Goal: Transaction & Acquisition: Book appointment/travel/reservation

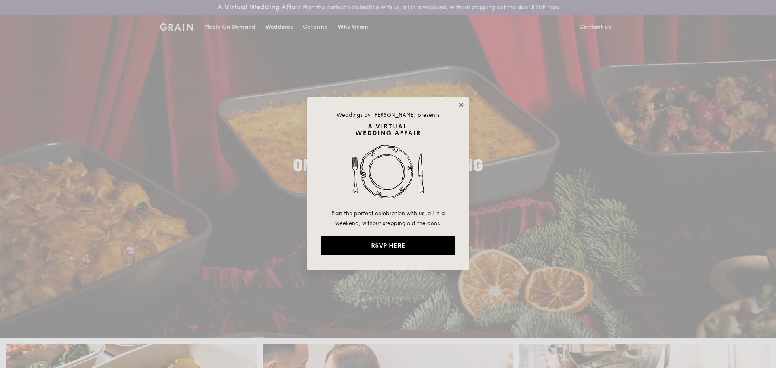
click at [459, 103] on icon at bounding box center [460, 105] width 4 height 4
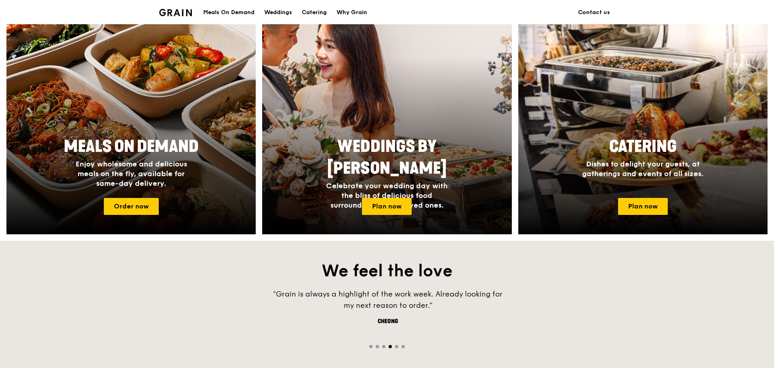
scroll to position [283, 0]
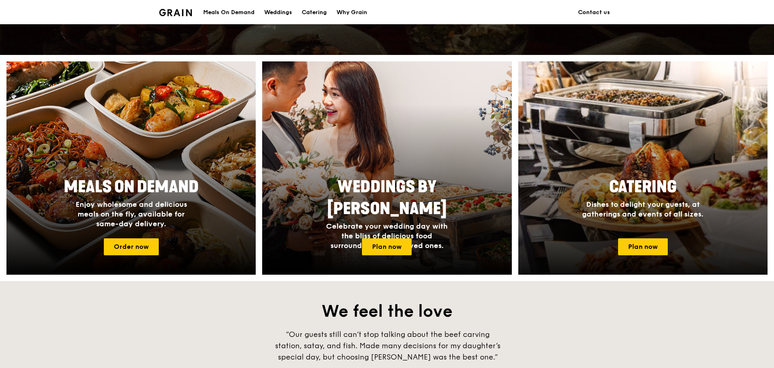
click at [601, 203] on span "Dishes to delight your guests, at gatherings and events of all sizes." at bounding box center [642, 209] width 121 height 19
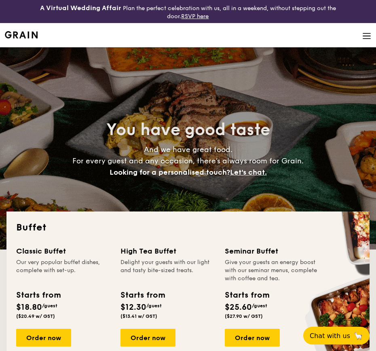
select select
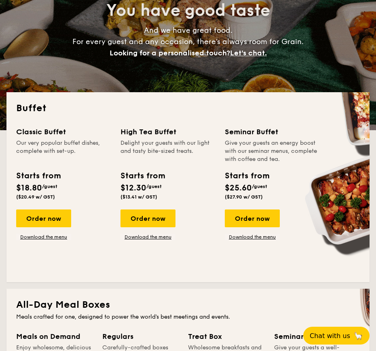
scroll to position [121, 0]
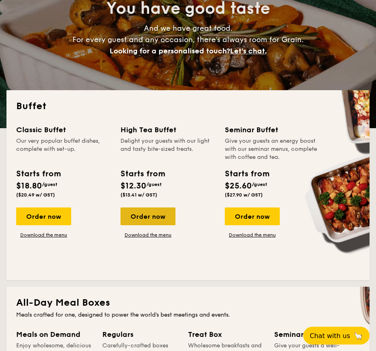
click at [164, 225] on div "Order now" at bounding box center [147, 216] width 55 height 18
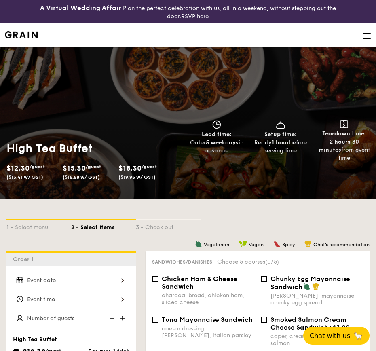
select select
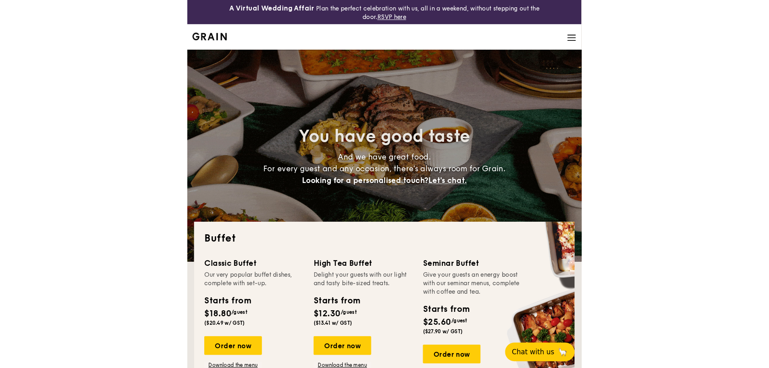
scroll to position [144, 0]
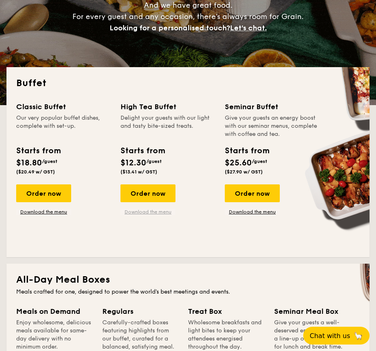
click at [160, 212] on link "Download the menu" at bounding box center [147, 211] width 55 height 6
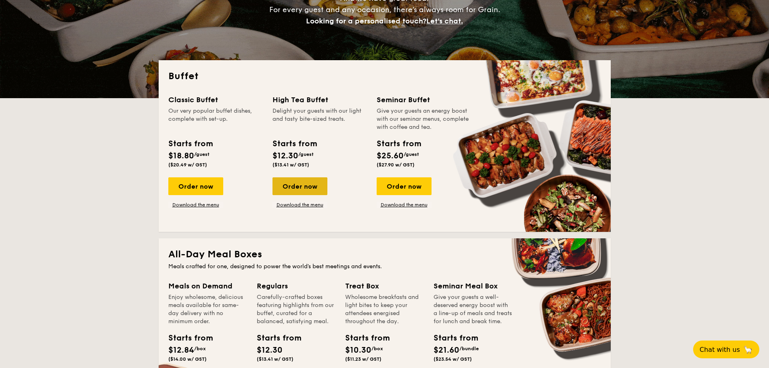
click at [307, 185] on div "Order now" at bounding box center [300, 186] width 55 height 18
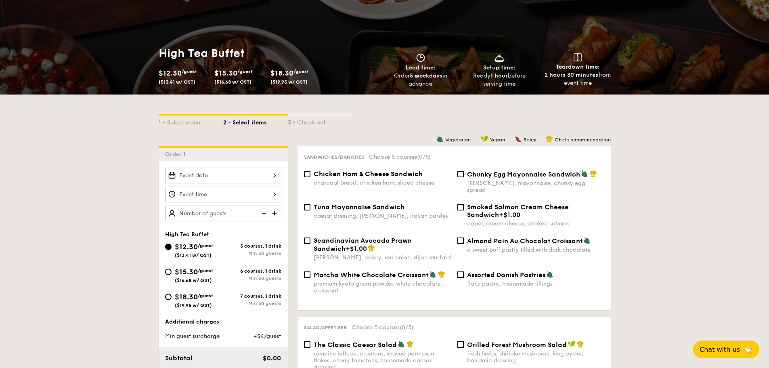
scroll to position [121, 0]
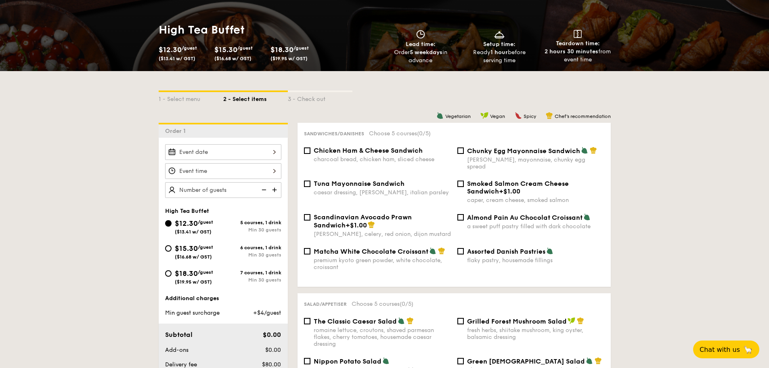
click at [249, 155] on div at bounding box center [223, 152] width 116 height 16
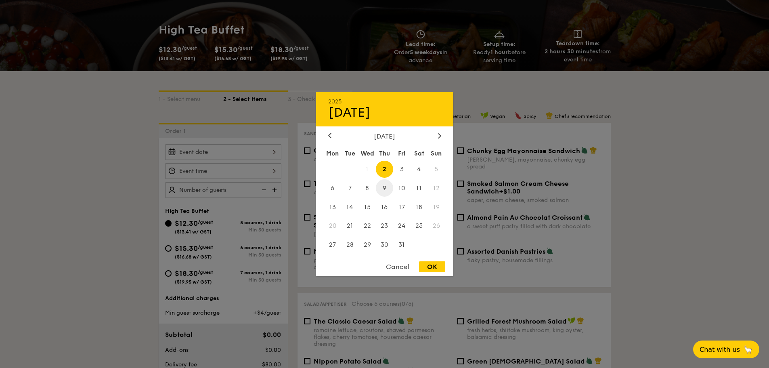
click at [375, 187] on span "9" at bounding box center [384, 187] width 17 height 17
click at [375, 267] on div "OK" at bounding box center [432, 266] width 26 height 11
type input "[DATE]"
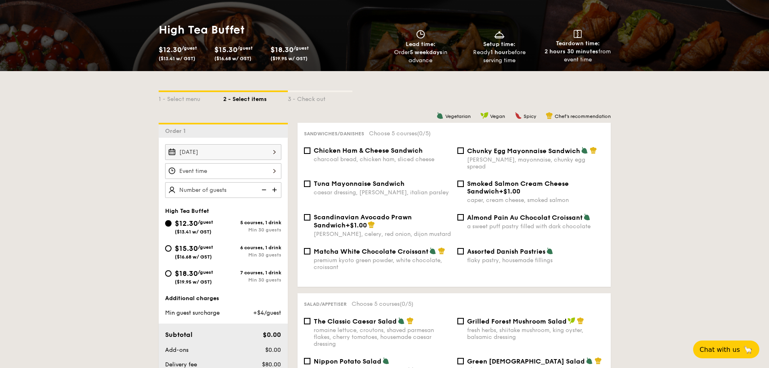
click at [223, 172] on div at bounding box center [384, 184] width 769 height 368
click at [265, 170] on div at bounding box center [223, 171] width 116 height 16
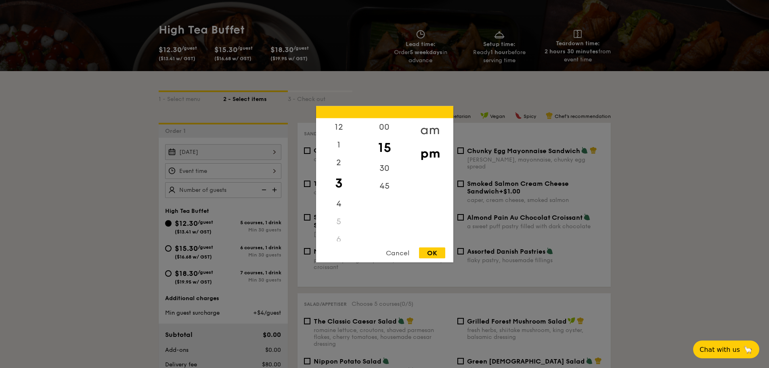
click at [375, 128] on div "am" at bounding box center [431, 129] width 46 height 23
drag, startPoint x: 344, startPoint y: 177, endPoint x: 349, endPoint y: 129, distance: 48.3
click at [349, 126] on div "12 1 2 3 4 5 6 7 8 9 10 11" at bounding box center [339, 179] width 46 height 123
click at [339, 195] on div "9" at bounding box center [339, 199] width 46 height 23
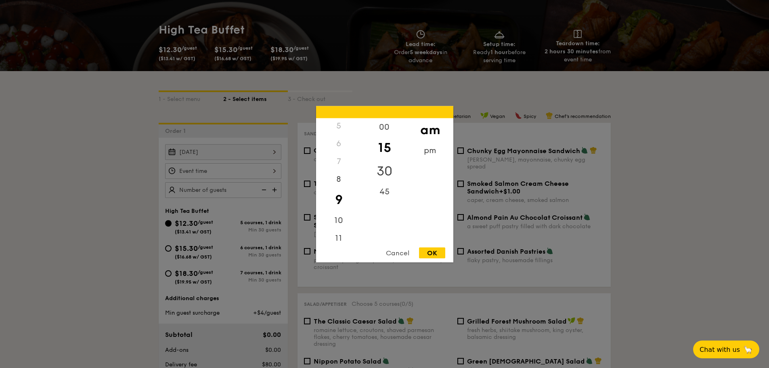
click at [375, 170] on div "30" at bounding box center [385, 170] width 46 height 23
click at [375, 252] on div "OK" at bounding box center [432, 252] width 26 height 11
type input "9:30AM"
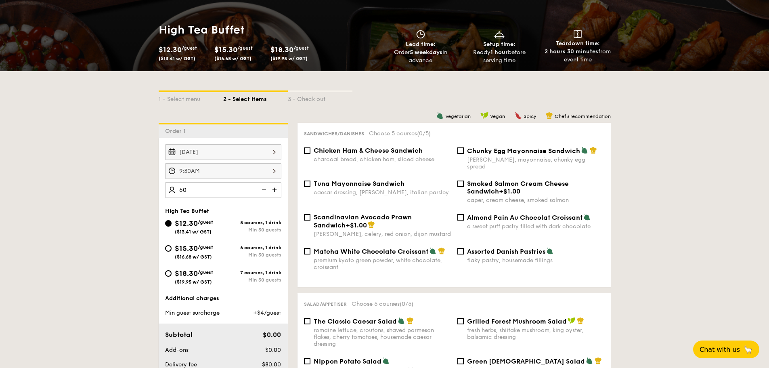
type input "60 guests"
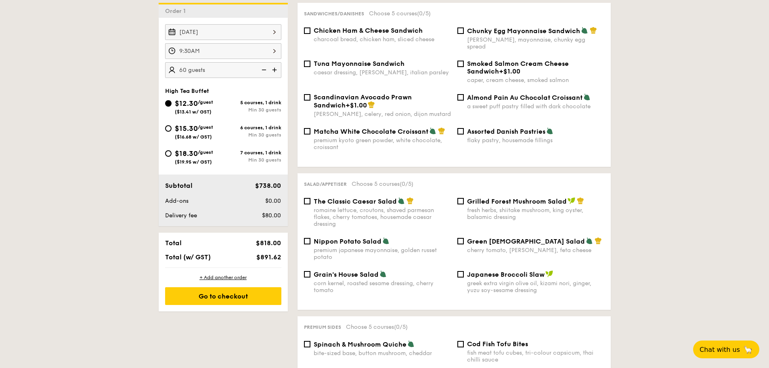
scroll to position [242, 0]
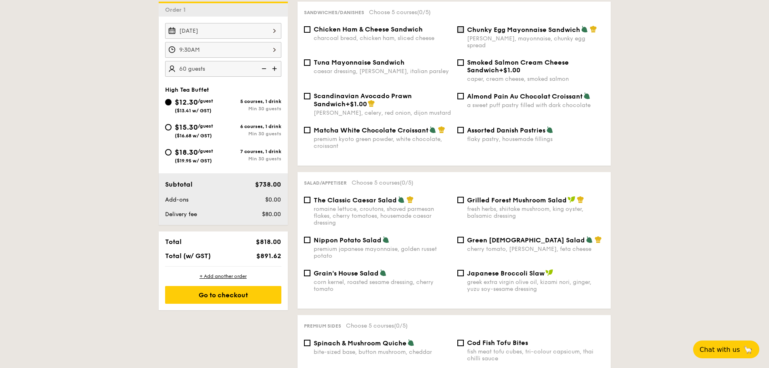
click at [375, 30] on input "Chunky Egg Mayonnaise Sandwich dijon mustard, mayonnaise, chunky egg spread" at bounding box center [461, 29] width 6 height 6
checkbox input "true"
click at [375, 198] on div "Grilled Forest Mushroom Salad fresh herbs, shiitake mushroom, king oyster, bals…" at bounding box center [535, 207] width 137 height 23
click at [375, 198] on input "Grilled Forest Mushroom Salad fresh herbs, shiitake mushroom, king oyster, bals…" at bounding box center [461, 200] width 6 height 6
checkbox input "true"
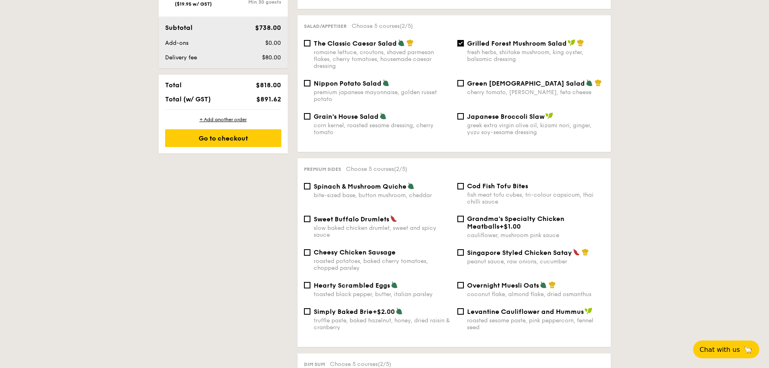
scroll to position [444, 0]
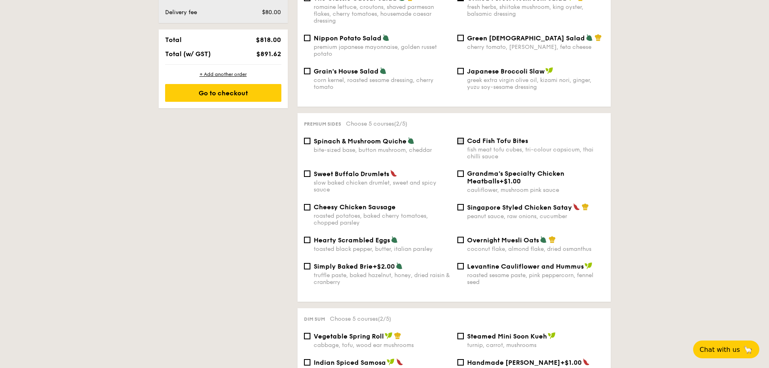
click at [375, 138] on input "Cod Fish Tofu Bites fish meat tofu cubes, tri-colour capsicum, thai chilli sauce" at bounding box center [461, 141] width 6 height 6
checkbox input "true"
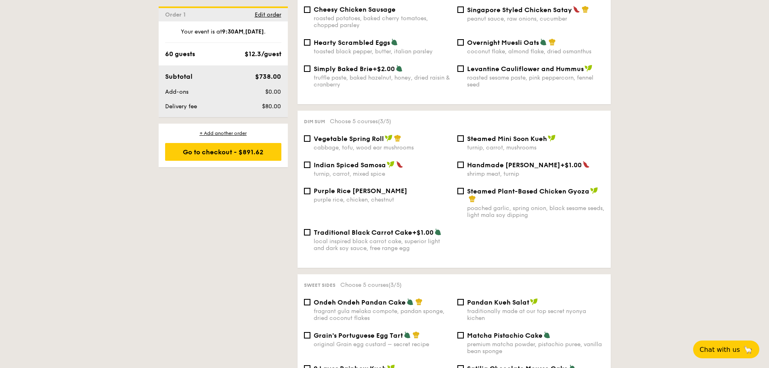
scroll to position [646, 0]
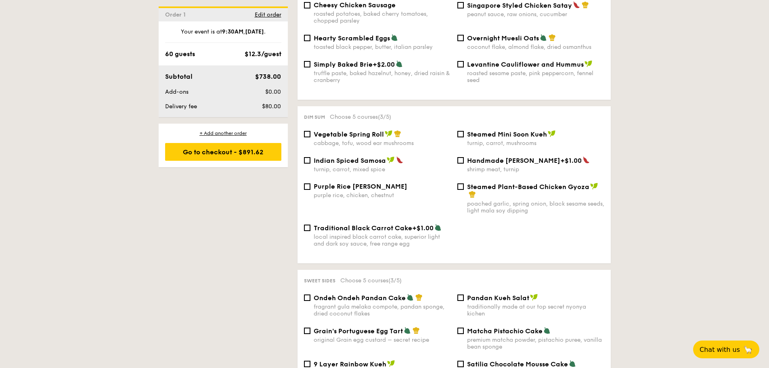
click at [375, 140] on div "turnip, carrot, mushrooms" at bounding box center [535, 143] width 137 height 7
click at [375, 135] on input "Steamed Mini Soon Kueh turnip, carrot, mushrooms" at bounding box center [461, 134] width 6 height 6
checkbox input "true"
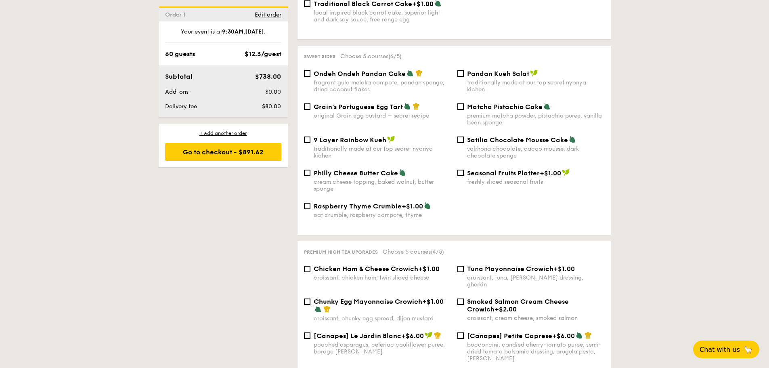
scroll to position [889, 0]
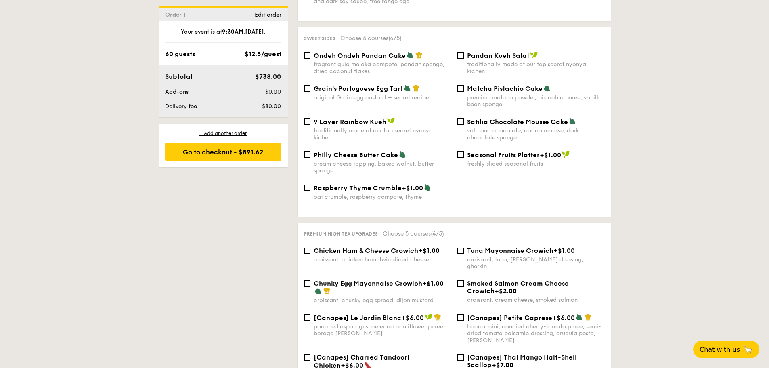
click at [315, 85] on span "Grain's Portuguese Egg Tart" at bounding box center [358, 89] width 89 height 8
click at [311, 85] on input "Grain's Portuguese Egg Tart original Grain egg custard – secret recipe" at bounding box center [307, 88] width 6 height 6
checkbox input "true"
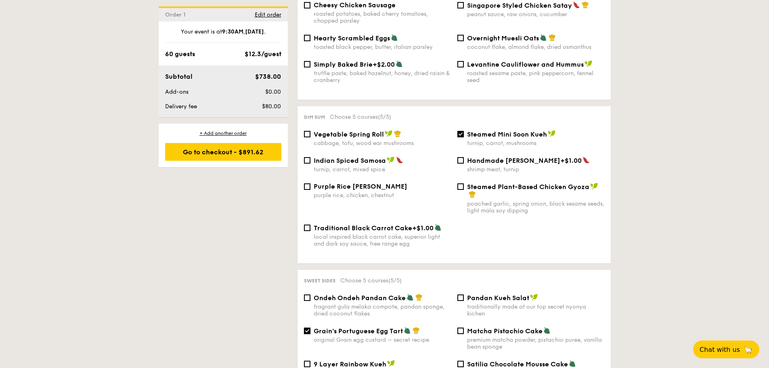
scroll to position [444, 0]
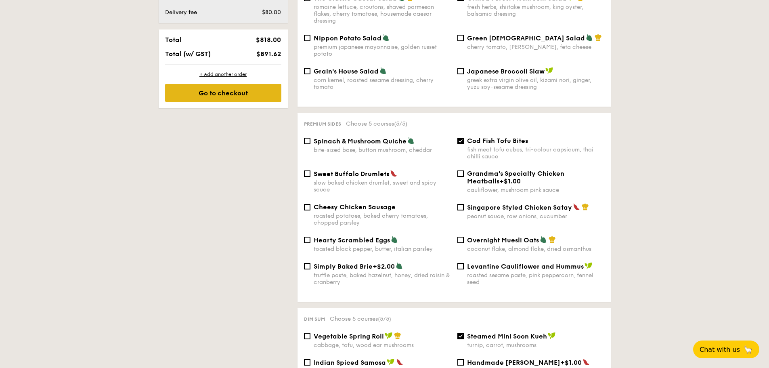
click at [244, 91] on div "Go to checkout" at bounding box center [223, 93] width 116 height 18
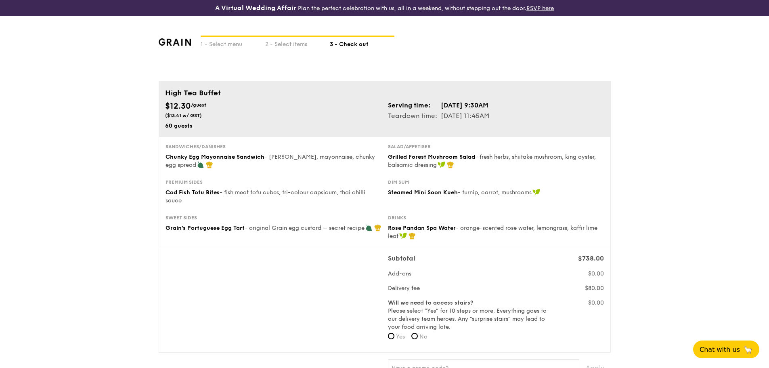
drag, startPoint x: 659, startPoint y: 172, endPoint x: 630, endPoint y: 226, distance: 61.4
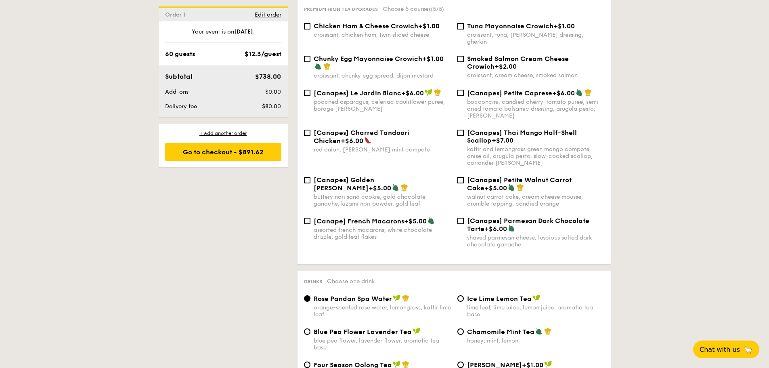
scroll to position [992, 0]
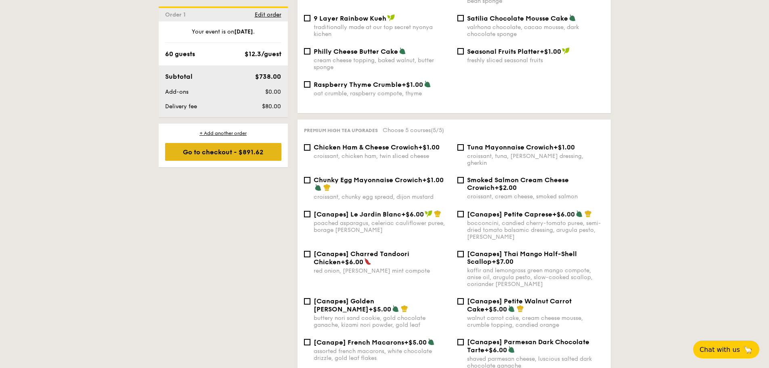
click at [231, 156] on div "Go to checkout - $891.62" at bounding box center [223, 152] width 116 height 18
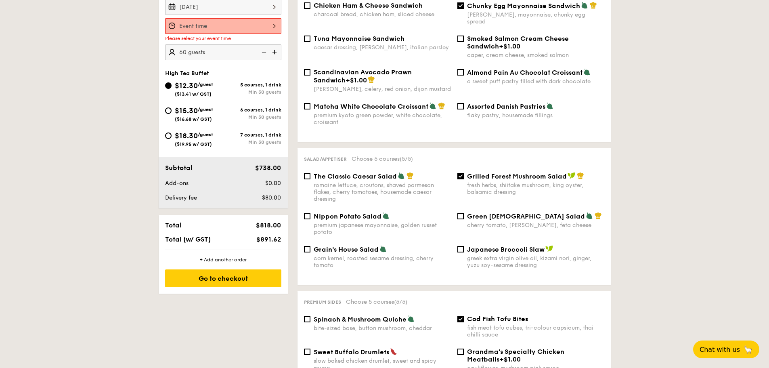
scroll to position [232, 0]
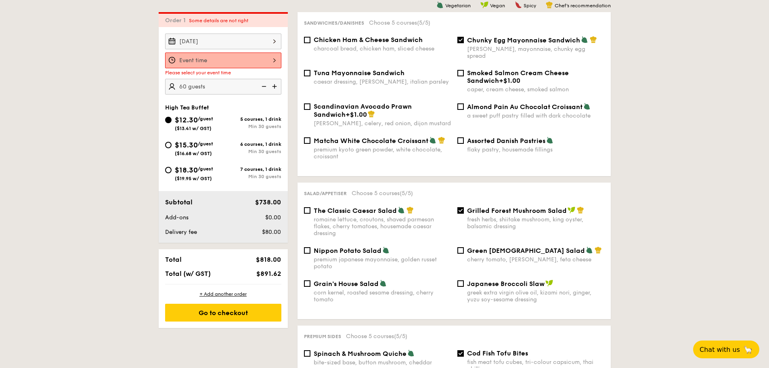
click at [226, 62] on div "12 1 2 3 4 5 6 7 8 9 10 11 00 15 30 45 am pm Cancel OK" at bounding box center [223, 61] width 116 height 16
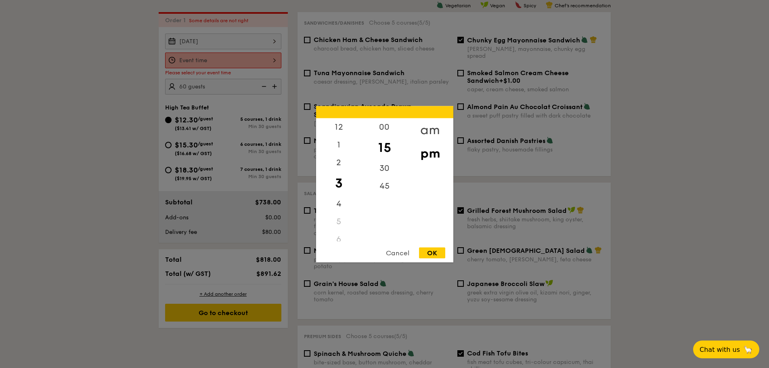
click at [375, 129] on div "am" at bounding box center [431, 129] width 46 height 23
click at [339, 233] on div "6" at bounding box center [339, 234] width 46 height 18
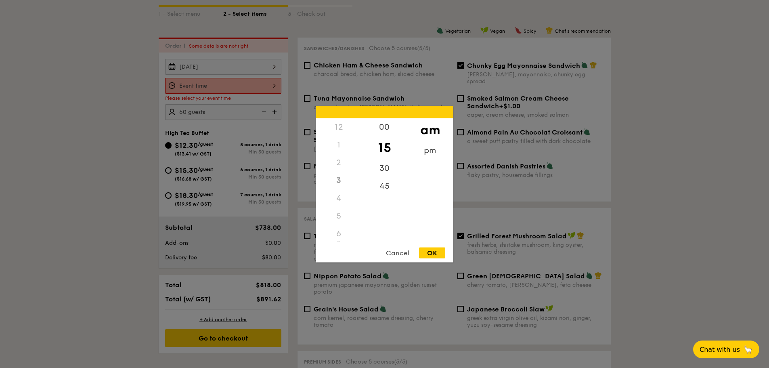
scroll to position [272, 0]
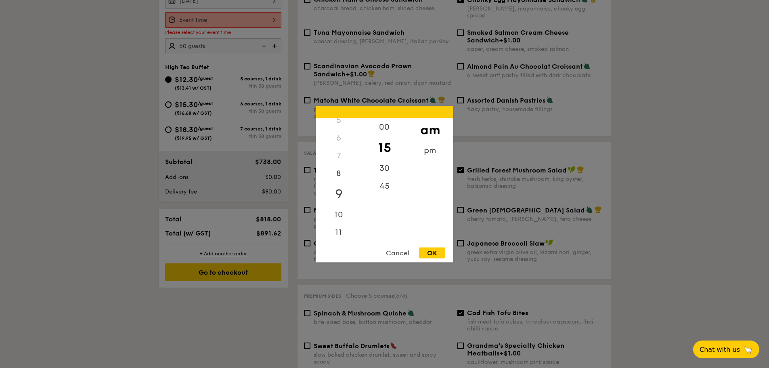
click at [343, 196] on div "9" at bounding box center [339, 193] width 46 height 23
click at [375, 168] on div "30" at bounding box center [385, 170] width 46 height 23
click at [375, 253] on div "OK" at bounding box center [432, 252] width 26 height 11
type input "9:30AM"
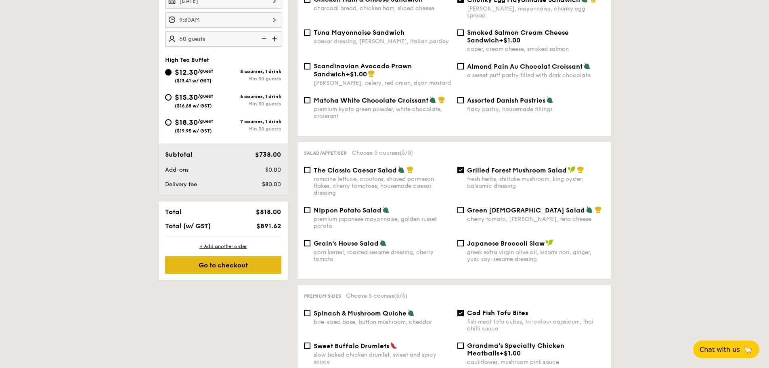
click at [220, 265] on div "Go to checkout" at bounding box center [223, 265] width 116 height 18
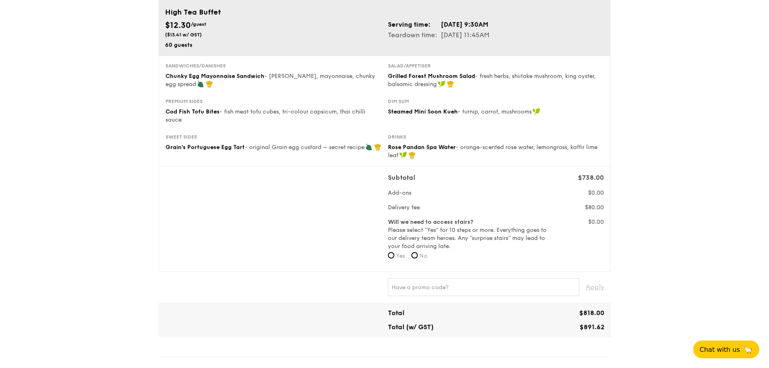
scroll to position [162, 0]
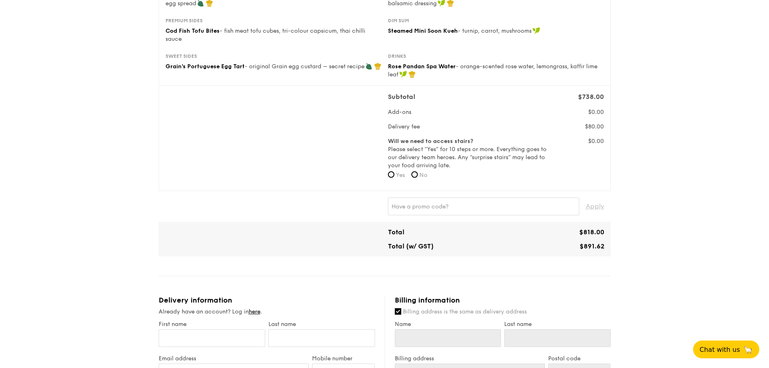
drag, startPoint x: 604, startPoint y: 246, endPoint x: 582, endPoint y: 246, distance: 21.4
click at [375, 246] on span "$891.62" at bounding box center [592, 246] width 25 height 8
copy span "891.62"
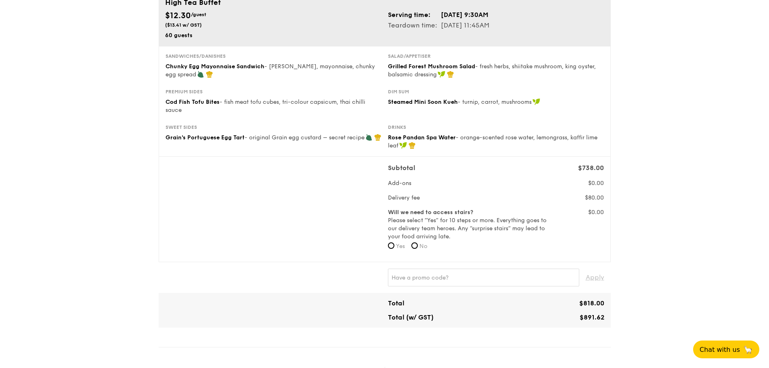
scroll to position [0, 0]
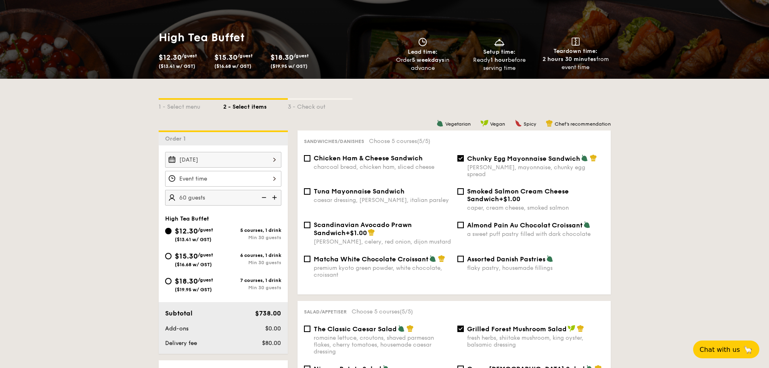
scroll to position [124, 0]
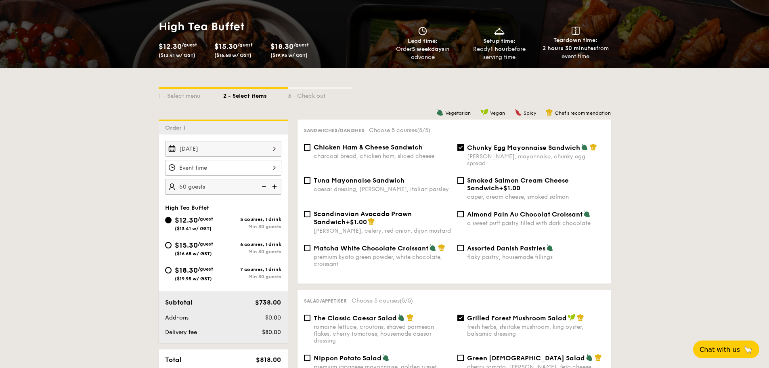
click at [221, 168] on div at bounding box center [223, 168] width 116 height 16
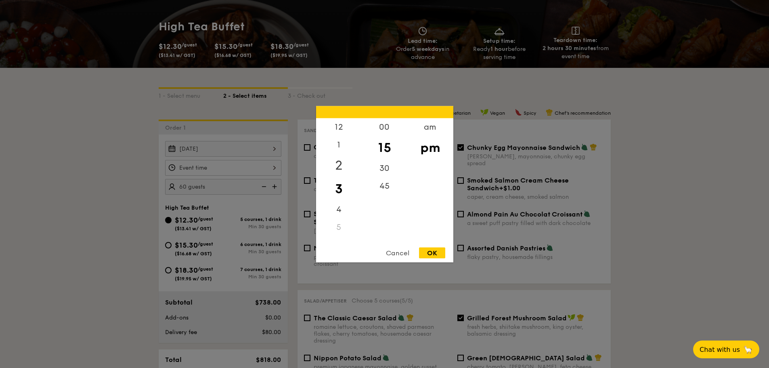
click at [343, 162] on div "2" at bounding box center [339, 164] width 46 height 23
click at [375, 127] on div "00" at bounding box center [385, 129] width 46 height 23
click at [375, 253] on div "OK" at bounding box center [432, 252] width 26 height 11
type input "2:00PM"
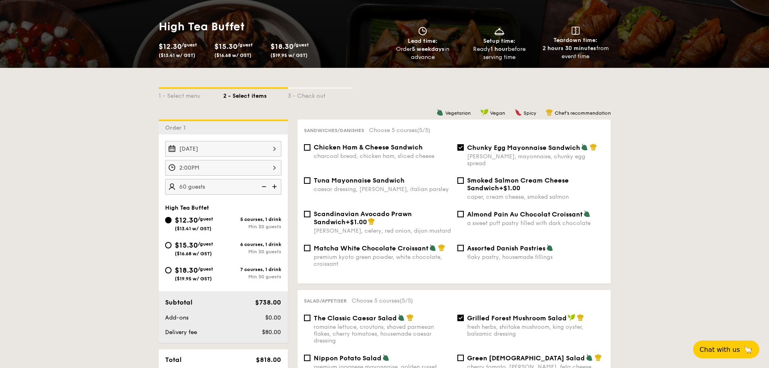
click at [263, 186] on img at bounding box center [263, 186] width 12 height 15
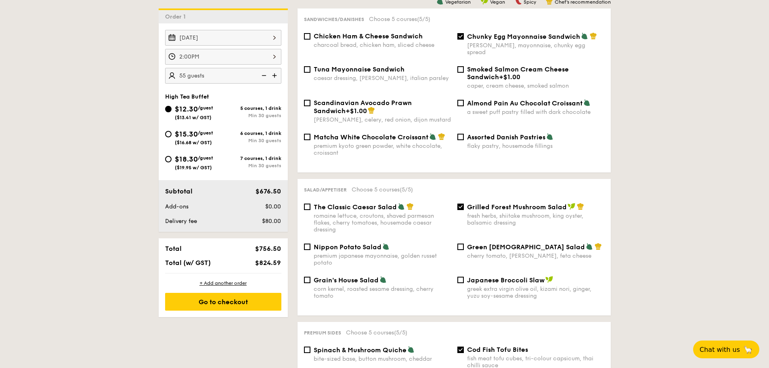
scroll to position [246, 0]
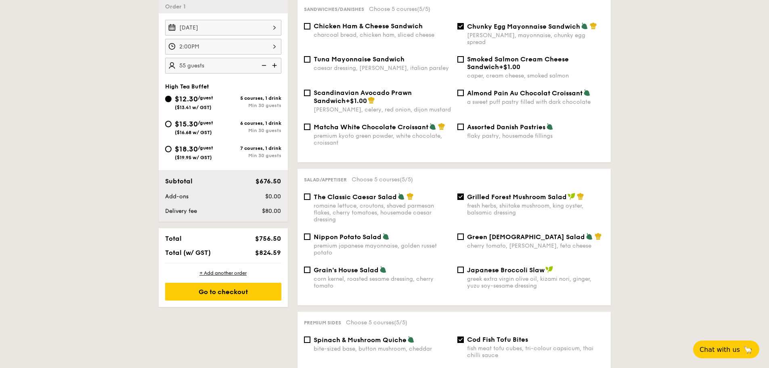
click at [276, 67] on img at bounding box center [275, 65] width 12 height 15
type input "60 guests"
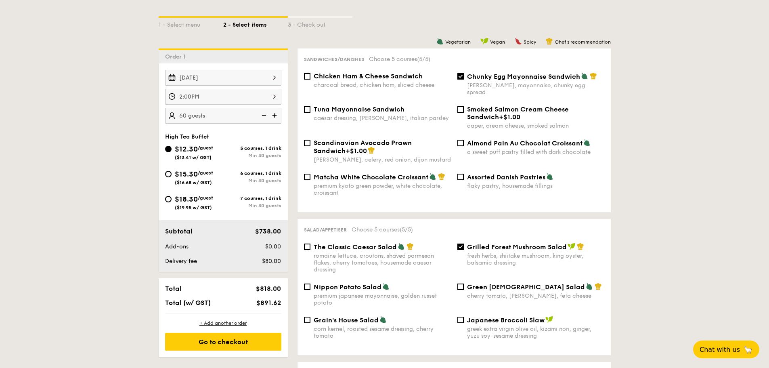
scroll to position [205, 0]
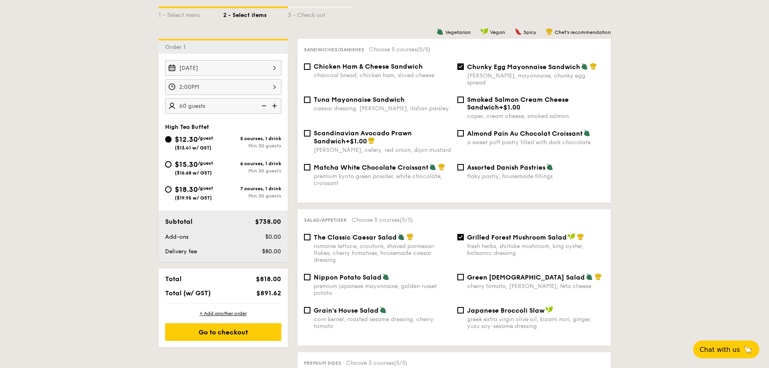
click at [375, 69] on div "Chunky Egg Mayonnaise Sandwich dijon mustard, mayonnaise, chunky egg spread" at bounding box center [530, 74] width 153 height 23
click at [306, 71] on label "Chicken Ham & Cheese Sandwich charcoal bread, chicken ham, sliced cheese" at bounding box center [377, 75] width 147 height 8
click at [306, 70] on input "Chicken Ham & Cheese Sandwich charcoal bread, chicken ham, sliced cheese" at bounding box center [307, 66] width 6 height 6
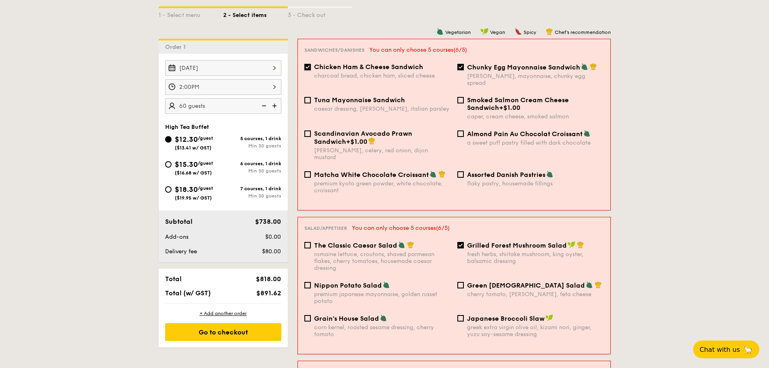
click at [309, 68] on input "Chicken Ham & Cheese Sandwich charcoal bread, chicken ham, sliced cheese" at bounding box center [308, 67] width 6 height 6
checkbox input "false"
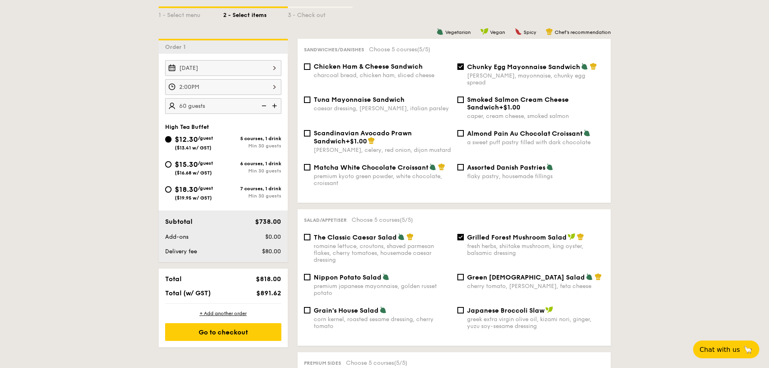
click at [375, 68] on span "Chunky Egg Mayonnaise Sandwich" at bounding box center [523, 67] width 113 height 8
click at [375, 68] on input "Chunky Egg Mayonnaise Sandwich dijon mustard, mayonnaise, chunky egg spread" at bounding box center [461, 66] width 6 height 6
checkbox input "false"
click at [375, 130] on input "Almond Pain Au Chocolat Croissant a sweet puff pastry filled with dark chocolate" at bounding box center [461, 133] width 6 height 6
checkbox input "true"
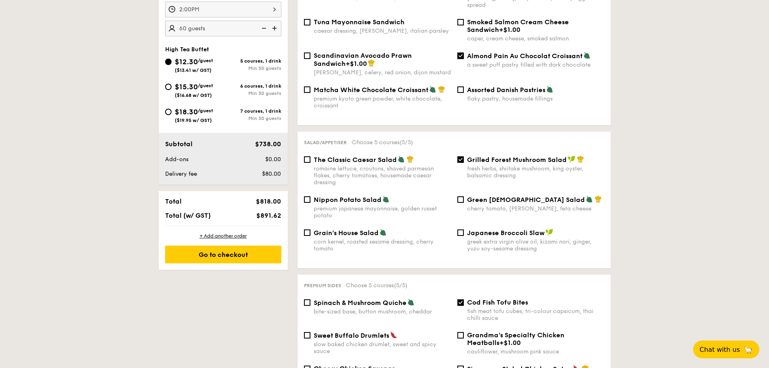
scroll to position [286, 0]
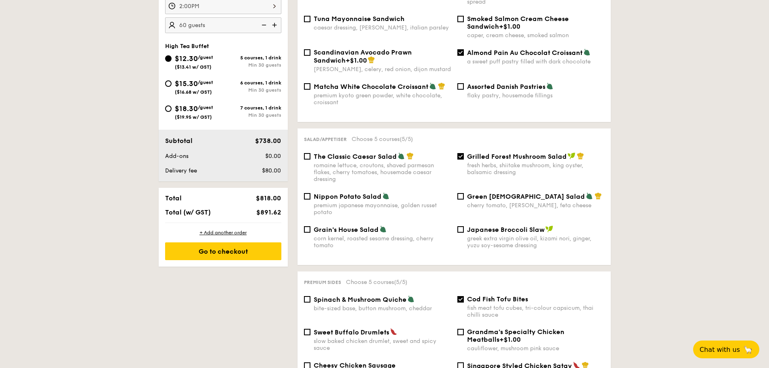
click at [361, 193] on span "Nippon Potato Salad" at bounding box center [348, 197] width 68 height 8
click at [311, 193] on input "Nippon Potato Salad premium japanese mayonnaise, golden russet potato" at bounding box center [307, 196] width 6 height 6
checkbox input "true"
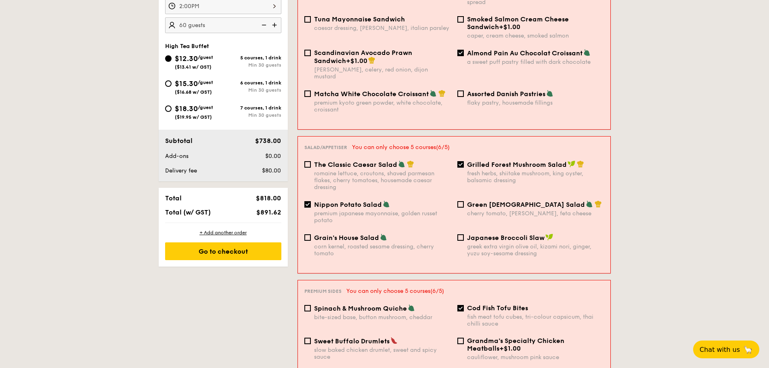
click at [375, 161] on span "Grilled Forest Mushroom Salad" at bounding box center [517, 165] width 100 height 8
click at [375, 161] on input "Grilled Forest Mushroom Salad fresh herbs, shiitake mushroom, king oyster, bals…" at bounding box center [461, 164] width 6 height 6
checkbox input "false"
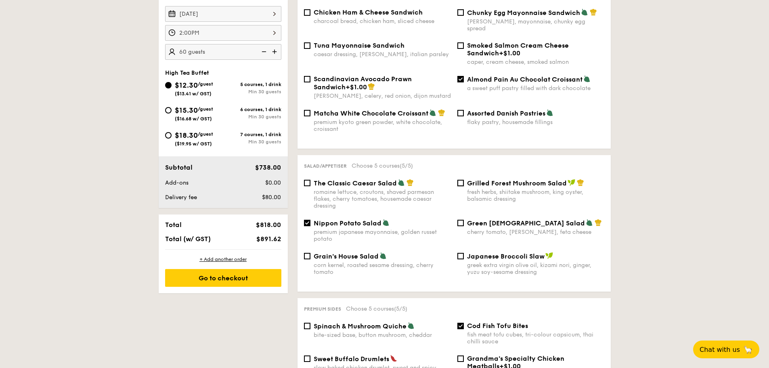
scroll to position [246, 0]
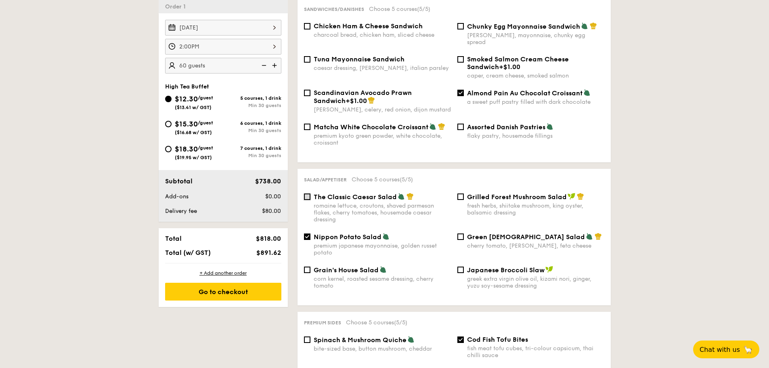
click at [309, 193] on input "The Classic Caesar Salad romaine lettuce, croutons, shaved parmesan flakes, che…" at bounding box center [307, 196] width 6 height 6
checkbox input "true"
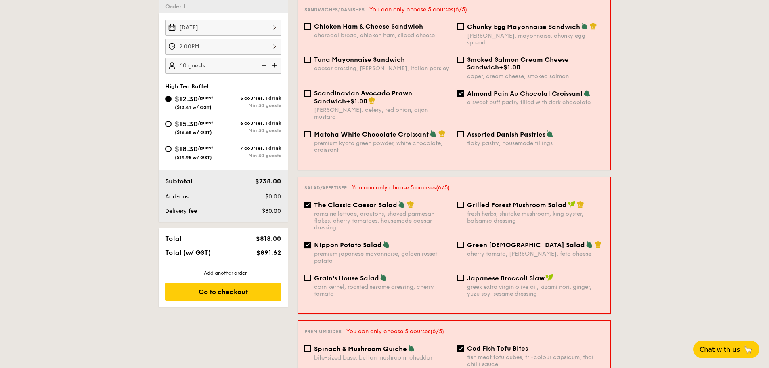
click at [307, 242] on input "Nippon Potato Salad premium japanese mayonnaise, golden russet potato" at bounding box center [308, 245] width 6 height 6
checkbox input "false"
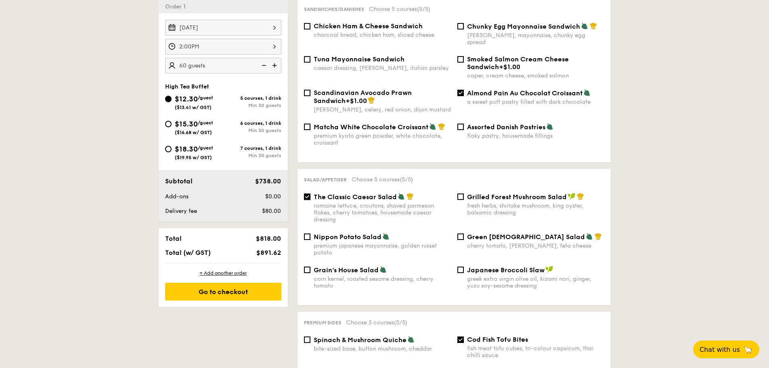
click at [306, 193] on input "The Classic Caesar Salad romaine lettuce, croutons, shaved parmesan flakes, che…" at bounding box center [307, 196] width 6 height 6
checkbox input "false"
click at [307, 267] on input "Grain's House Salad corn kernel, roasted sesame dressing, cherry tomato" at bounding box center [307, 270] width 6 height 6
checkbox input "true"
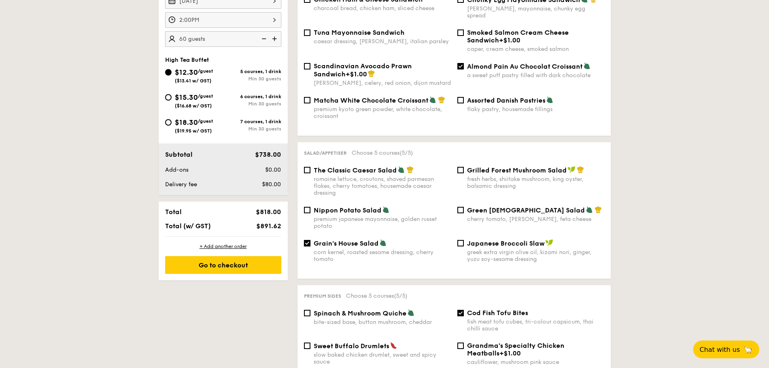
scroll to position [367, 0]
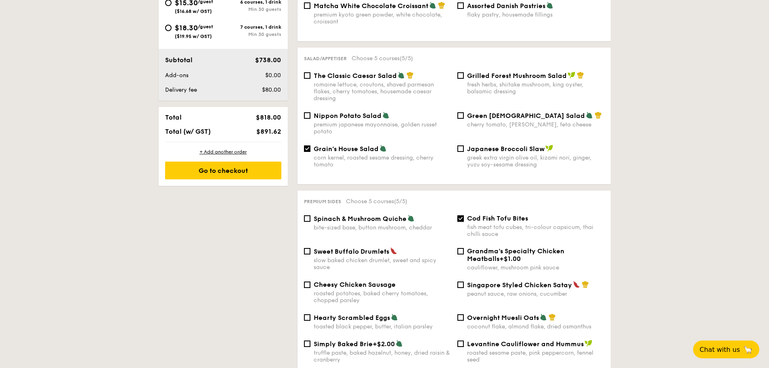
click at [375, 215] on input "Cod Fish Tofu Bites fish meat tofu cubes, tri-colour capsicum, thai chilli sauce" at bounding box center [461, 218] width 6 height 6
checkbox input "false"
click at [307, 247] on div "Sweet Buffalo Drumlets slow baked chicken drumlet, sweet and spicy sauce" at bounding box center [377, 258] width 153 height 23
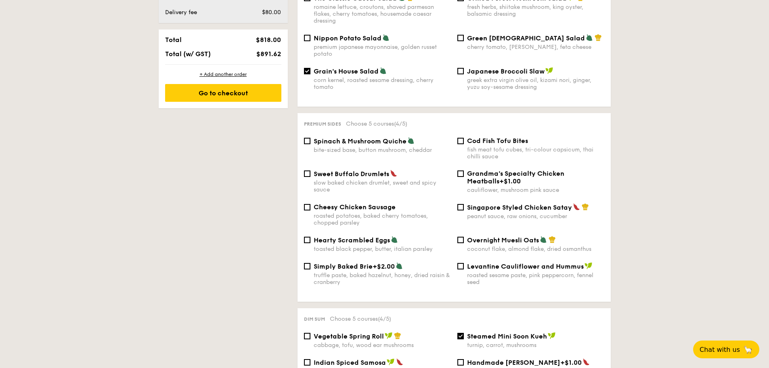
scroll to position [448, 0]
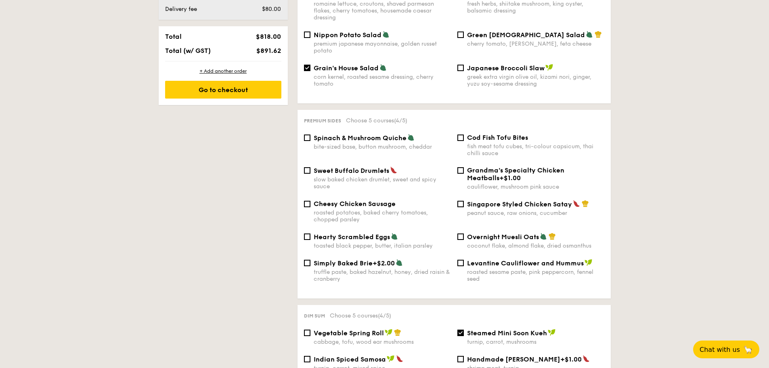
click at [375, 200] on div "Singapore Styled Chicken Satay" at bounding box center [535, 204] width 137 height 8
click at [375, 201] on input "Singapore Styled Chicken Satay peanut sauce, raw onions, cucumber" at bounding box center [461, 204] width 6 height 6
checkbox input "true"
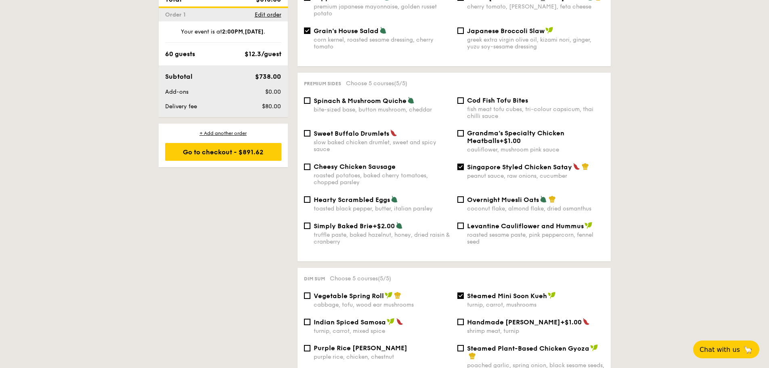
scroll to position [569, 0]
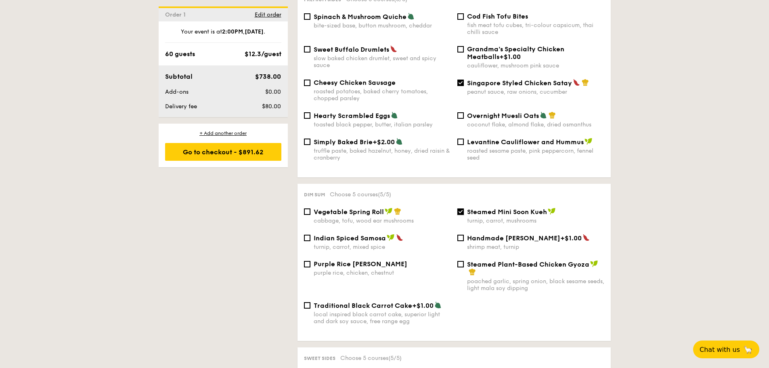
click at [375, 208] on input "Steamed Mini Soon Kueh turnip, carrot, mushrooms" at bounding box center [461, 211] width 6 height 6
checkbox input "false"
click at [375, 261] on input "Steamed Plant-Based Chicken Gyoza poached garlic, spring onion, black sesame se…" at bounding box center [461, 264] width 6 height 6
checkbox input "true"
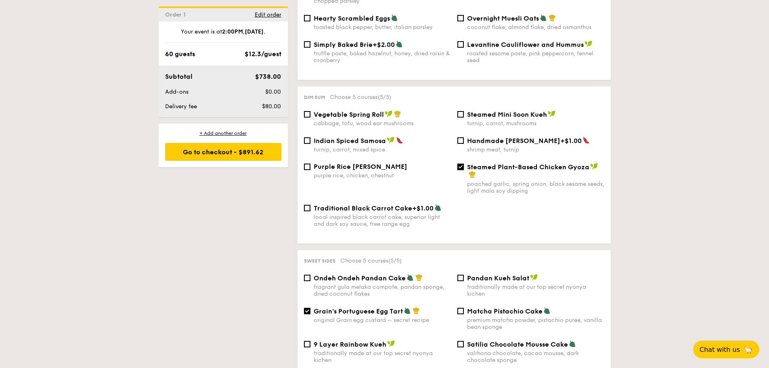
scroll to position [730, 0]
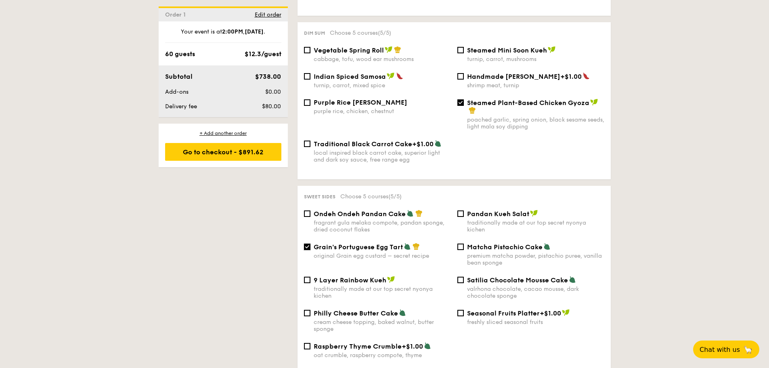
click at [309, 244] on input "Grain's Portuguese Egg Tart original Grain egg custard – secret recipe" at bounding box center [307, 247] width 6 height 6
checkbox input "false"
drag, startPoint x: 467, startPoint y: 207, endPoint x: 502, endPoint y: 207, distance: 34.7
click at [375, 210] on div "Pandan Kueh Salat traditionally made at our top secret nyonya kichen" at bounding box center [530, 221] width 153 height 23
click at [308, 210] on input "Ondeh Ondeh Pandan Cake fragrant [PERSON_NAME] melaka compote, pandan sponge, d…" at bounding box center [307, 213] width 6 height 6
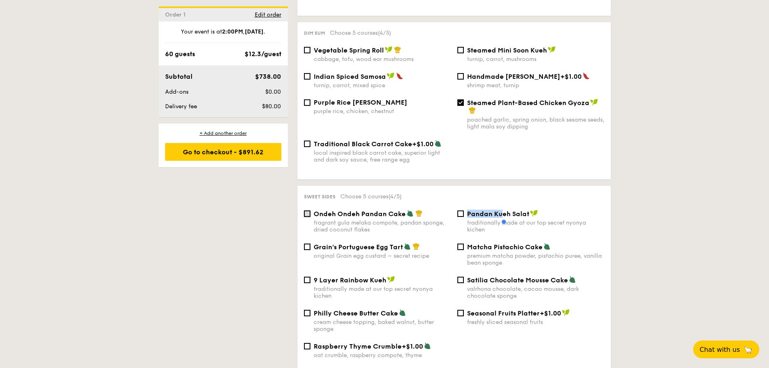
checkbox input "true"
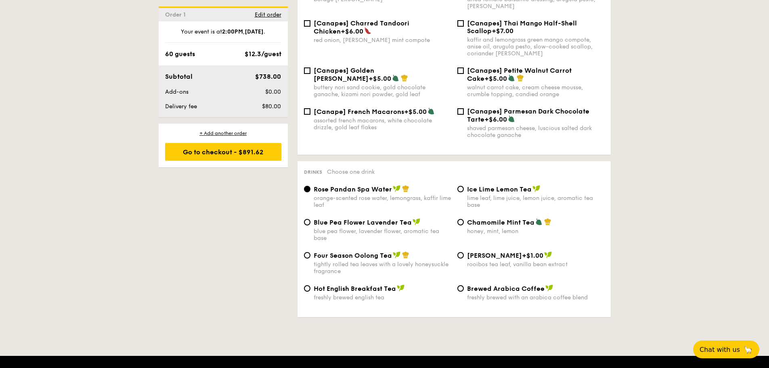
scroll to position [1255, 0]
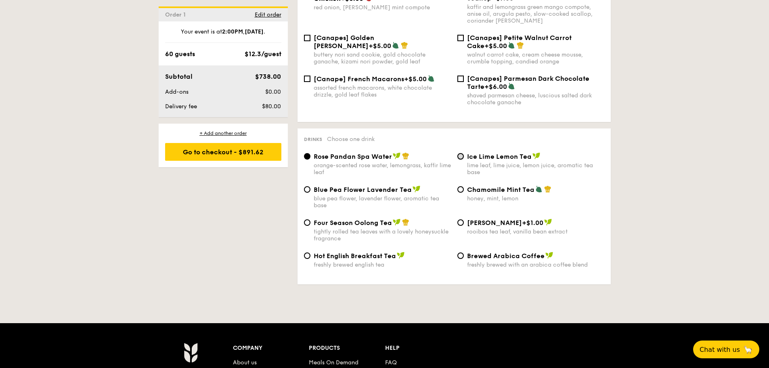
click at [375, 153] on input "Ice Lime Lemon Tea lime leaf, lime juice, lemon juice, aromatic tea base" at bounding box center [461, 156] width 6 height 6
radio input "true"
click at [247, 153] on div "Go to checkout - $891.62" at bounding box center [223, 152] width 116 height 18
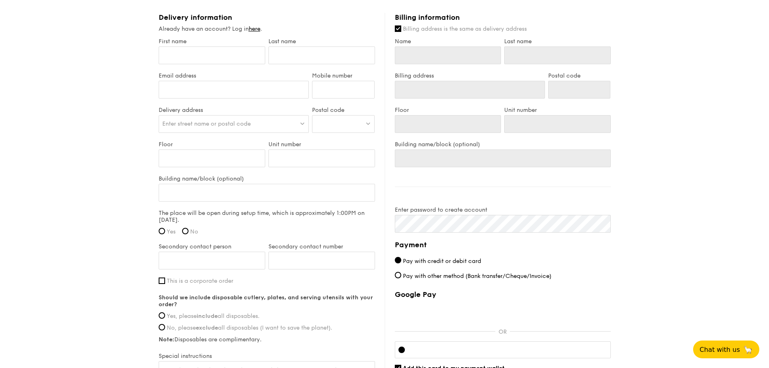
scroll to position [550, 0]
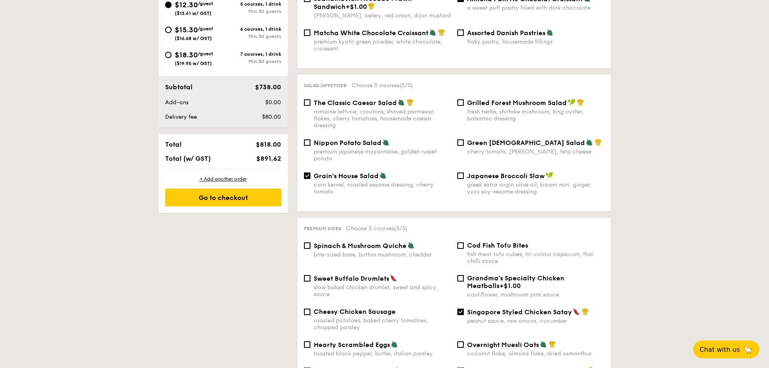
scroll to position [327, 0]
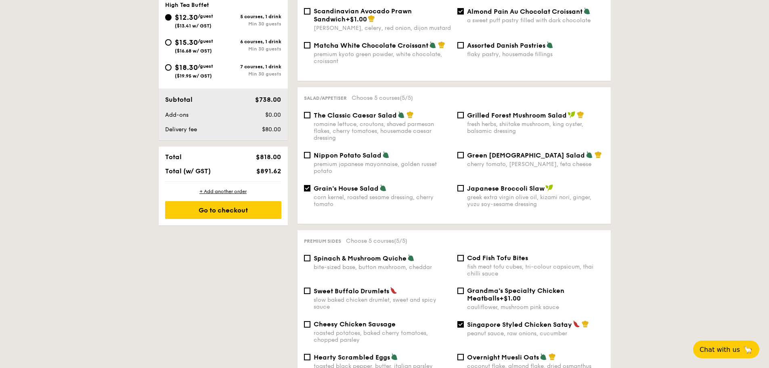
click at [315, 111] on span "The Classic Caesar Salad" at bounding box center [355, 115] width 83 height 8
click at [306, 112] on input "The Classic Caesar Salad romaine lettuce, croutons, shaved parmesan flakes, che…" at bounding box center [307, 115] width 6 height 6
checkbox input "true"
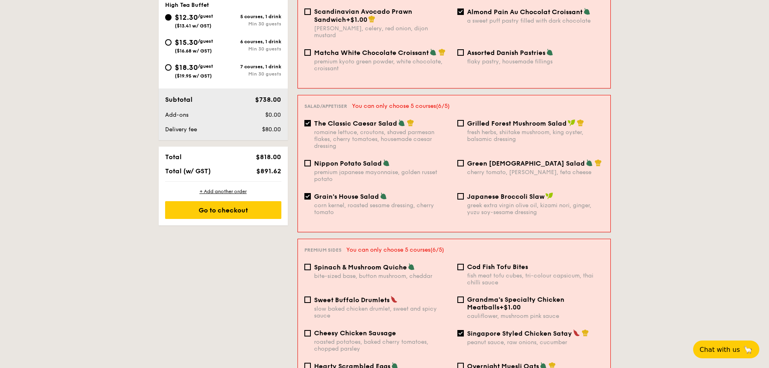
click at [311, 192] on div "Grain's House Salad corn kernel, roasted sesame dressing, cherry tomato" at bounding box center [377, 203] width 153 height 23
click at [308, 193] on input "Grain's House Salad corn kernel, roasted sesame dressing, cherry tomato" at bounding box center [308, 196] width 6 height 6
checkbox input "false"
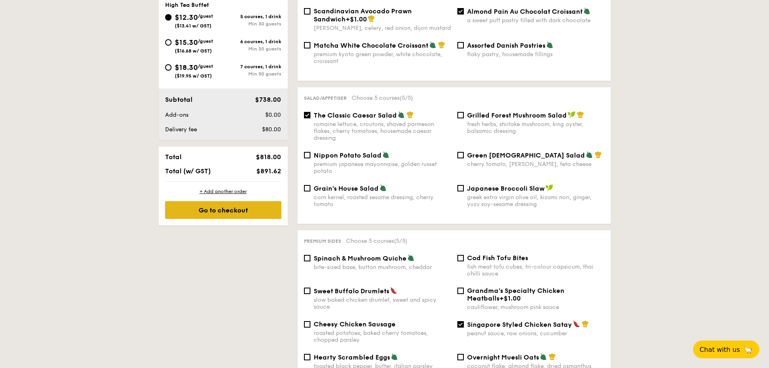
click at [240, 214] on div "Go to checkout" at bounding box center [223, 210] width 116 height 18
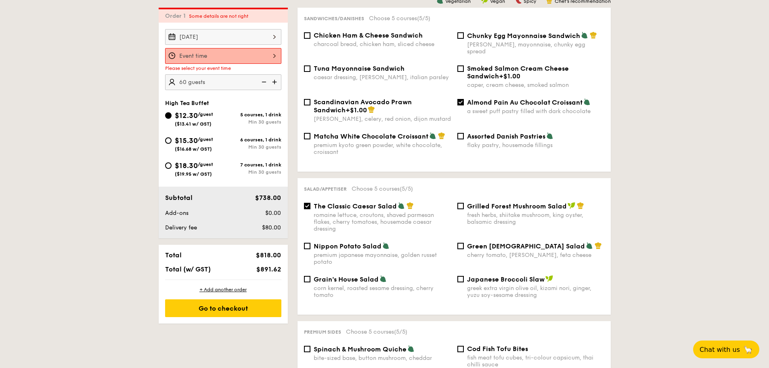
scroll to position [232, 0]
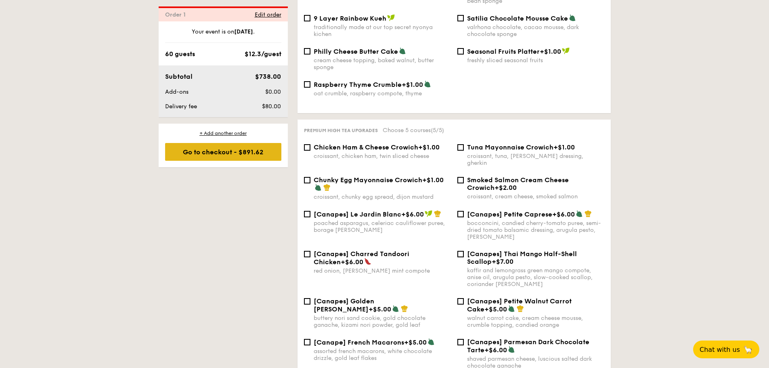
click at [252, 155] on div "Go to checkout - $891.62" at bounding box center [223, 152] width 116 height 18
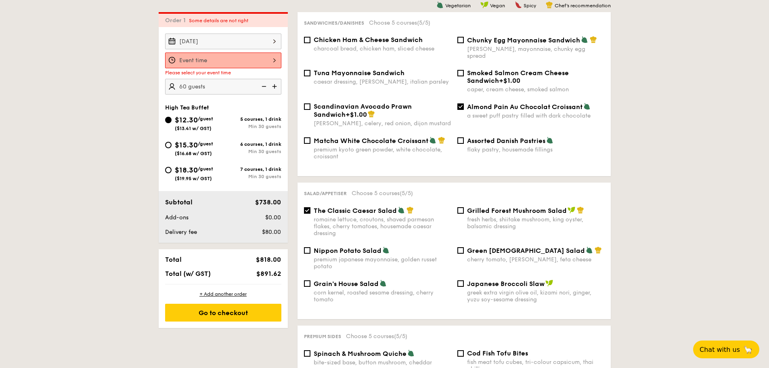
click at [233, 54] on div at bounding box center [223, 61] width 116 height 16
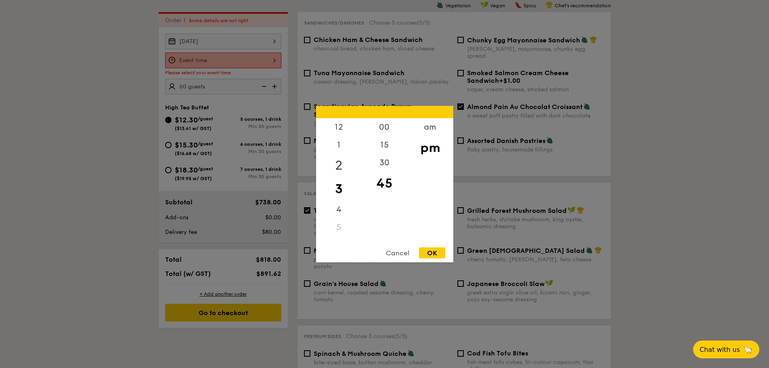
click at [345, 164] on div "2" at bounding box center [339, 164] width 46 height 23
click at [375, 162] on div "30" at bounding box center [385, 164] width 46 height 23
drag, startPoint x: 427, startPoint y: 253, endPoint x: 385, endPoint y: 134, distance: 126.5
click at [375, 156] on div "12 1 2 3 4 5 6 7 8 9 10 11 00 15 30 45 am pm Cancel OK" at bounding box center [384, 184] width 137 height 156
click at [375, 127] on div "00" at bounding box center [385, 129] width 46 height 23
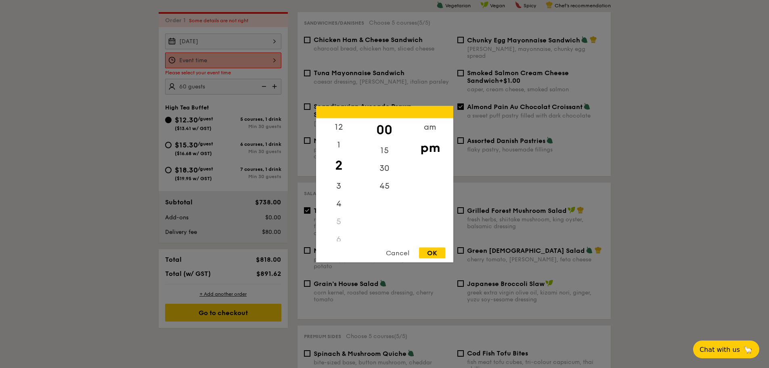
click at [375, 253] on div "OK" at bounding box center [432, 252] width 26 height 11
type input "2:00PM"
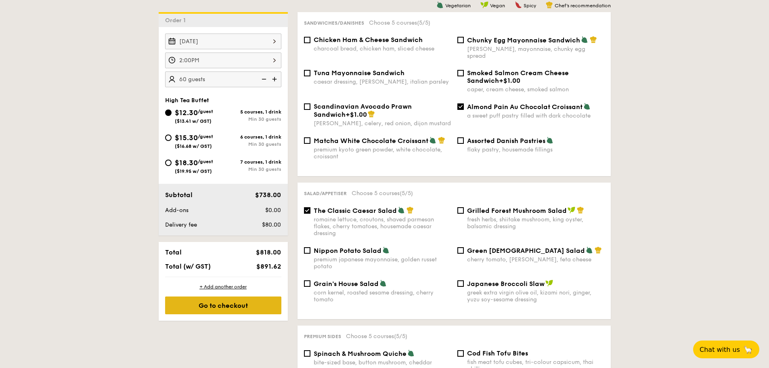
click at [220, 308] on div "Go to checkout" at bounding box center [223, 305] width 116 height 18
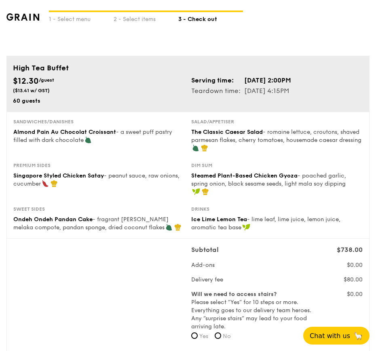
scroll to position [81, 0]
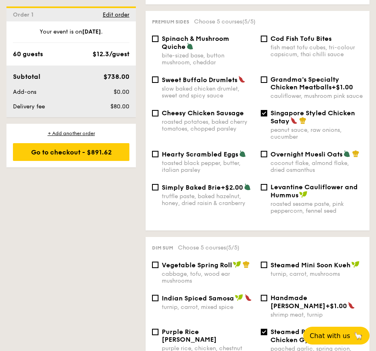
scroll to position [638, 0]
